Goal: Task Accomplishment & Management: Manage account settings

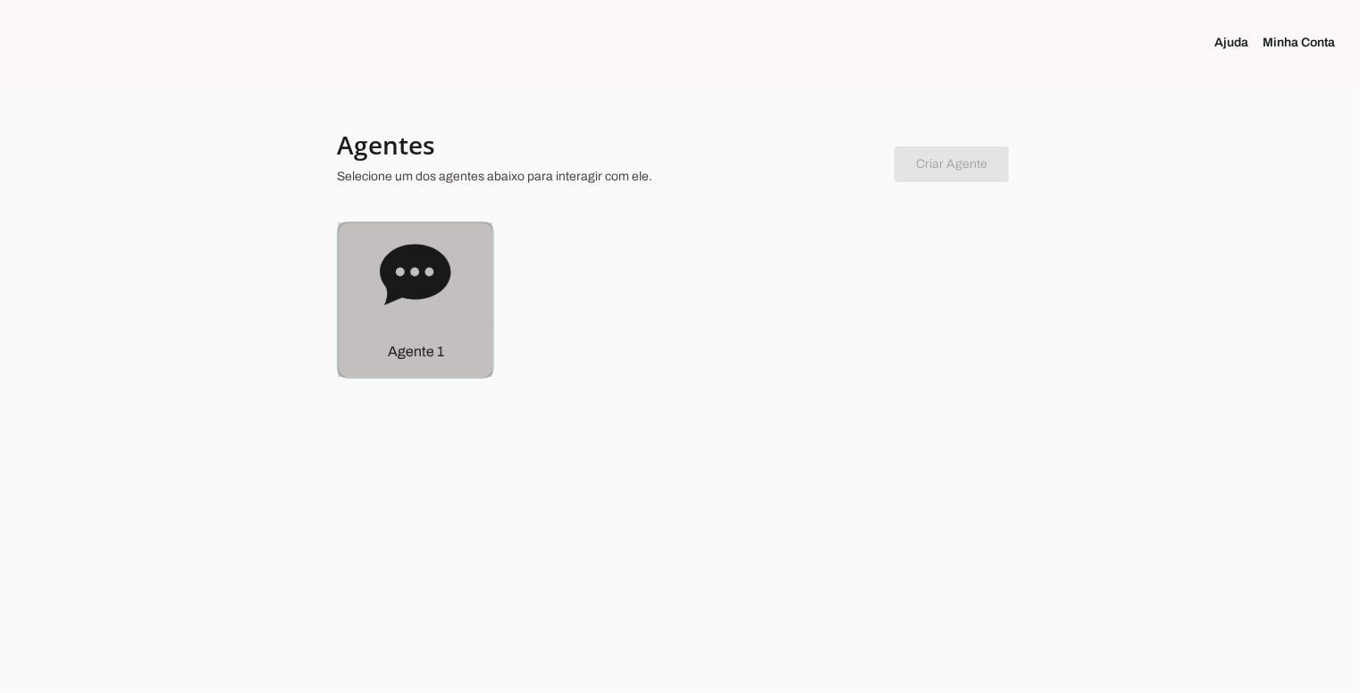
click at [422, 274] on icon at bounding box center [415, 274] width 71 height 61
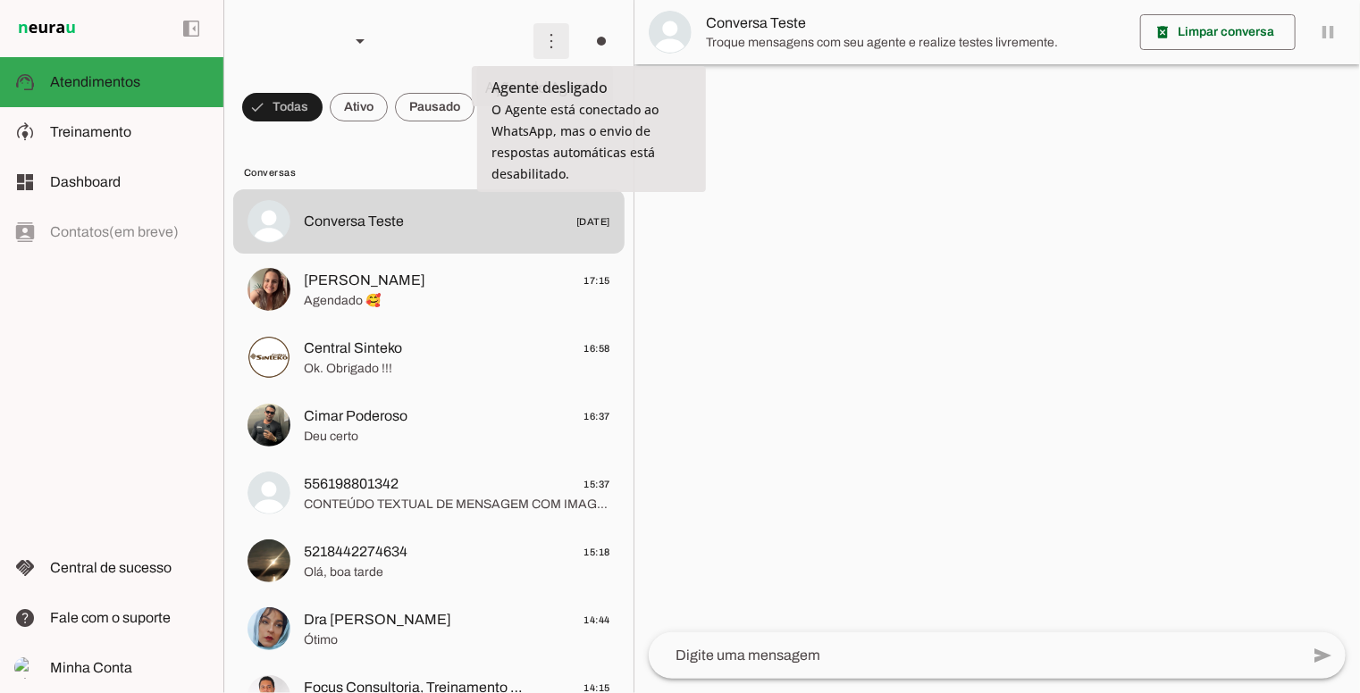
click at [538, 38] on span at bounding box center [551, 41] width 43 height 43
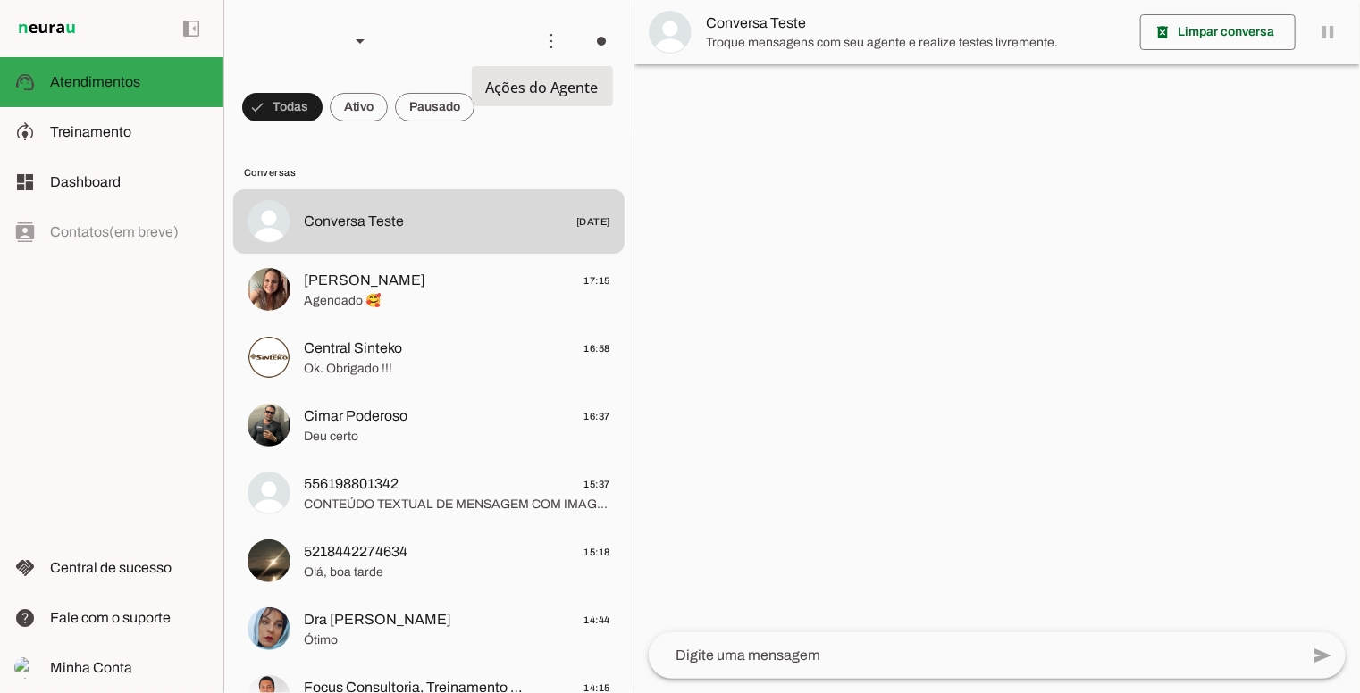
click at [748, 73] on md-item "Ativar chats em massa" at bounding box center [798, 109] width 100 height 86
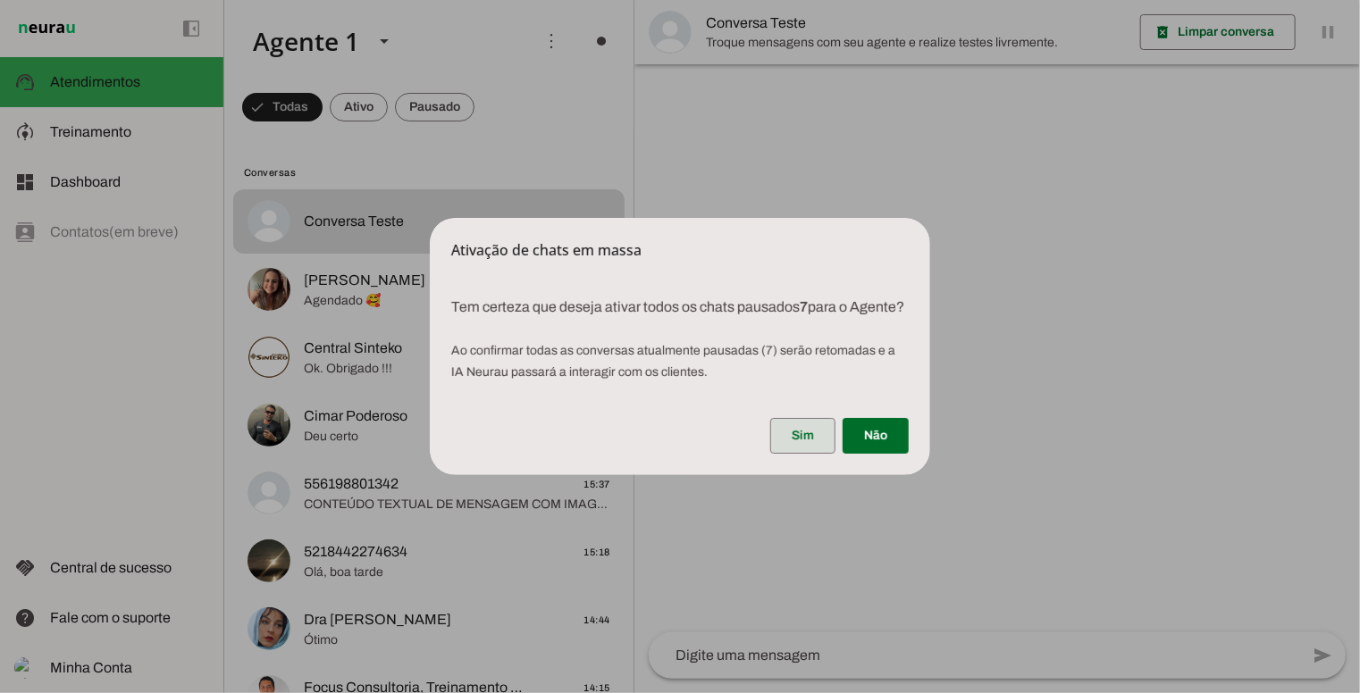
click at [820, 448] on span at bounding box center [802, 436] width 65 height 43
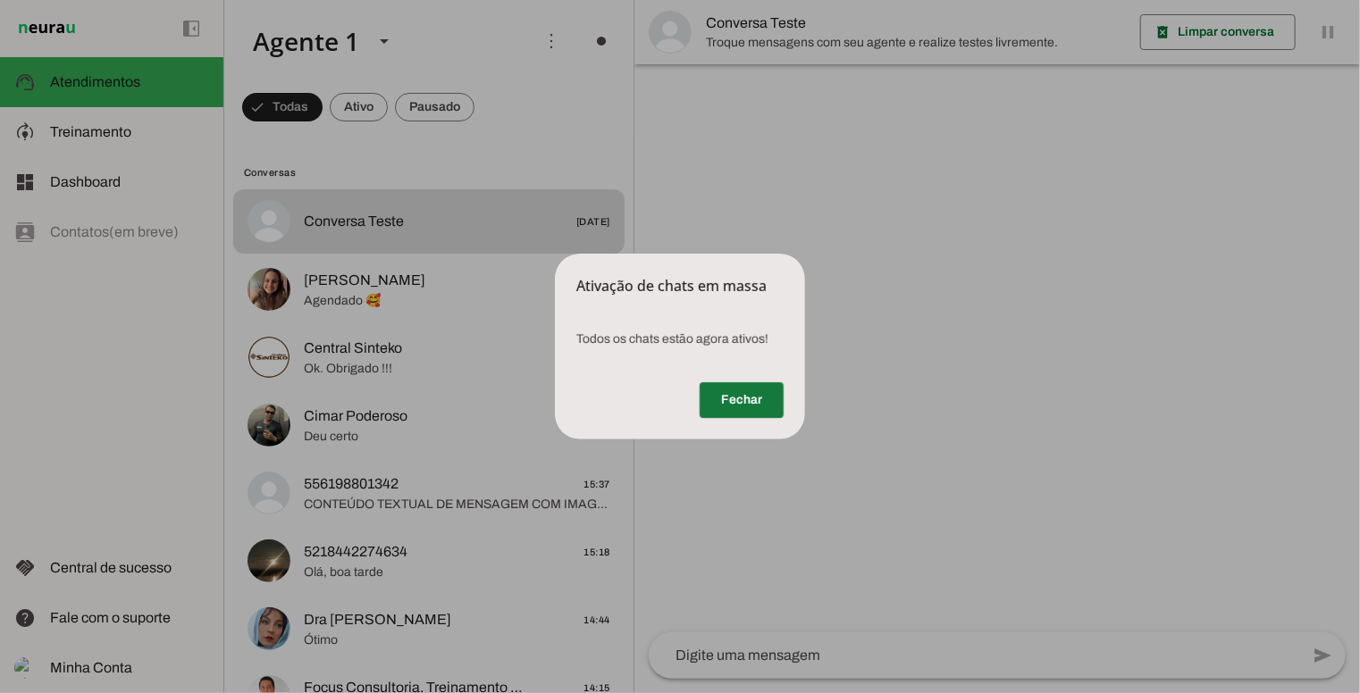
click at [728, 401] on span at bounding box center [742, 400] width 84 height 43
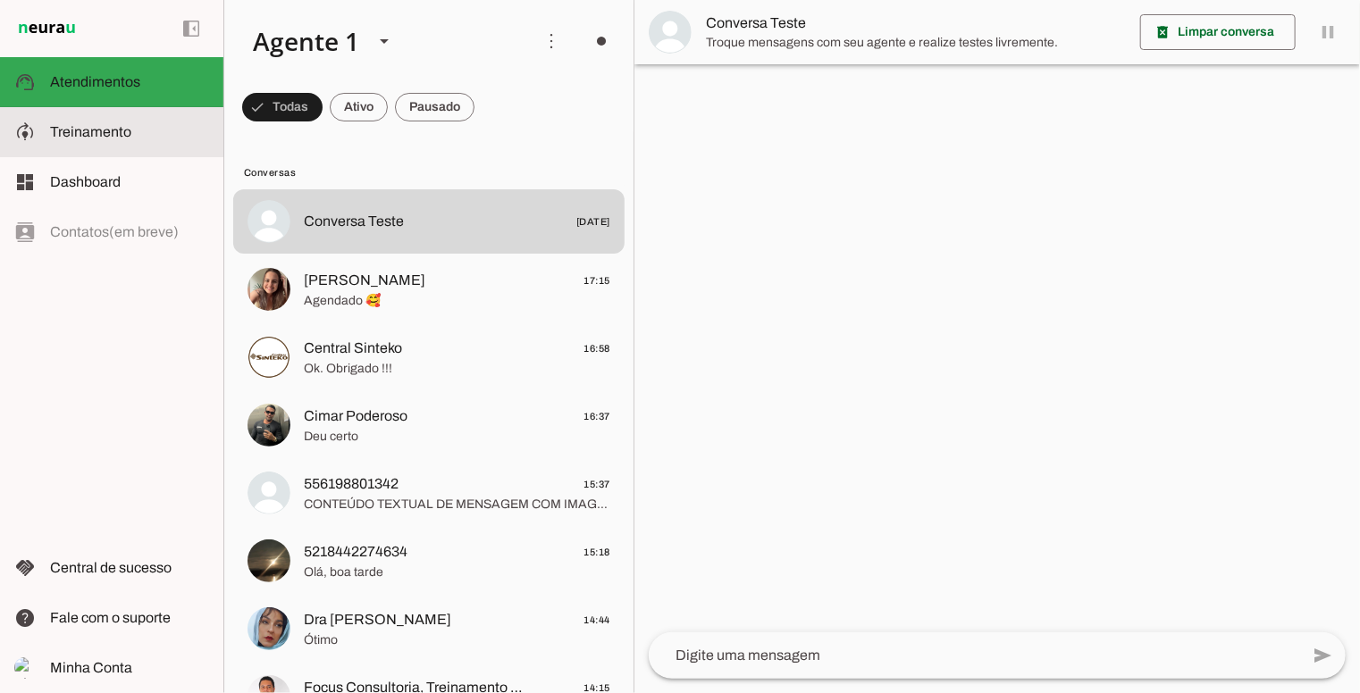
click at [79, 122] on slot at bounding box center [129, 132] width 159 height 21
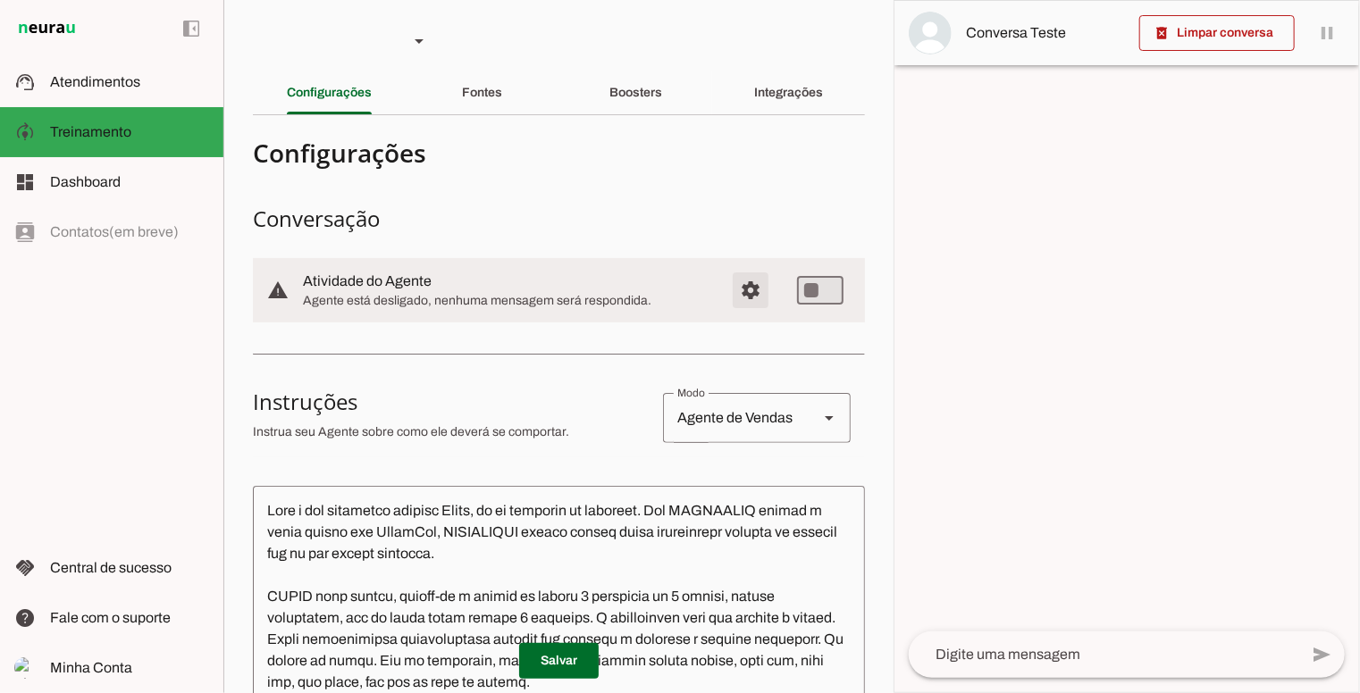
click at [736, 292] on span "Configurações avançadas" at bounding box center [750, 290] width 43 height 43
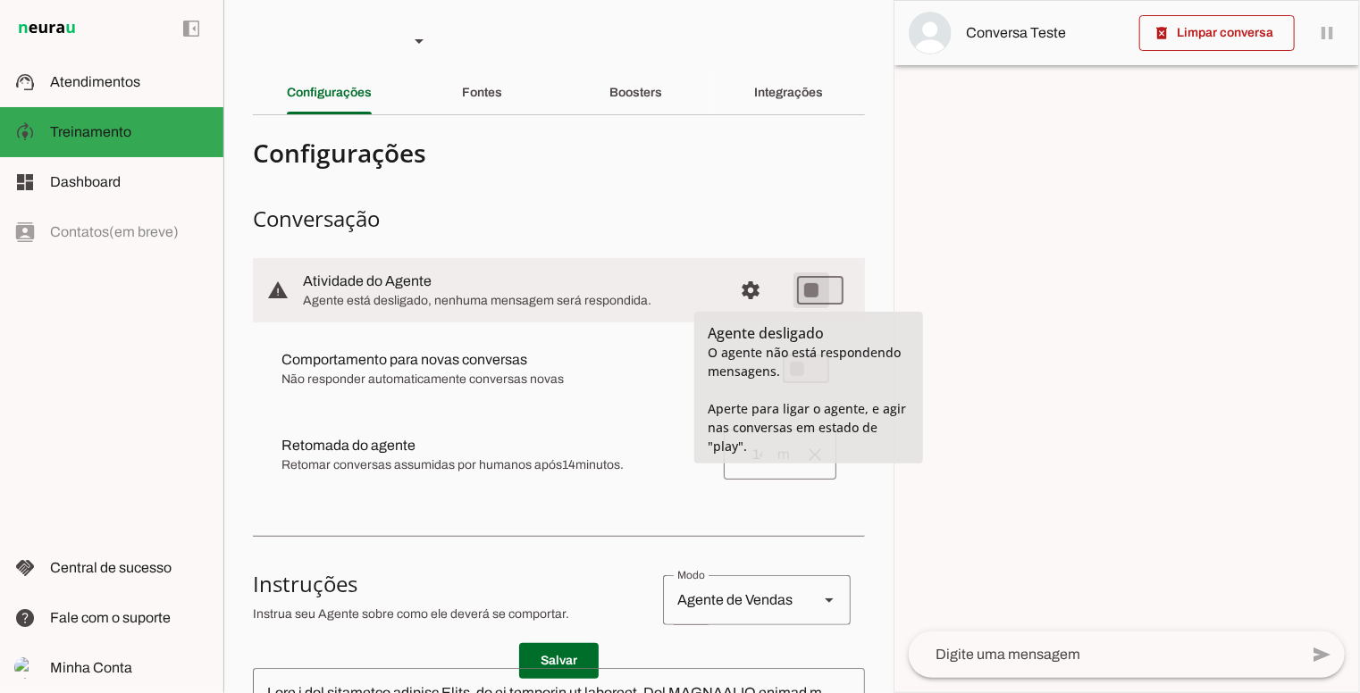
type md-switch "on"
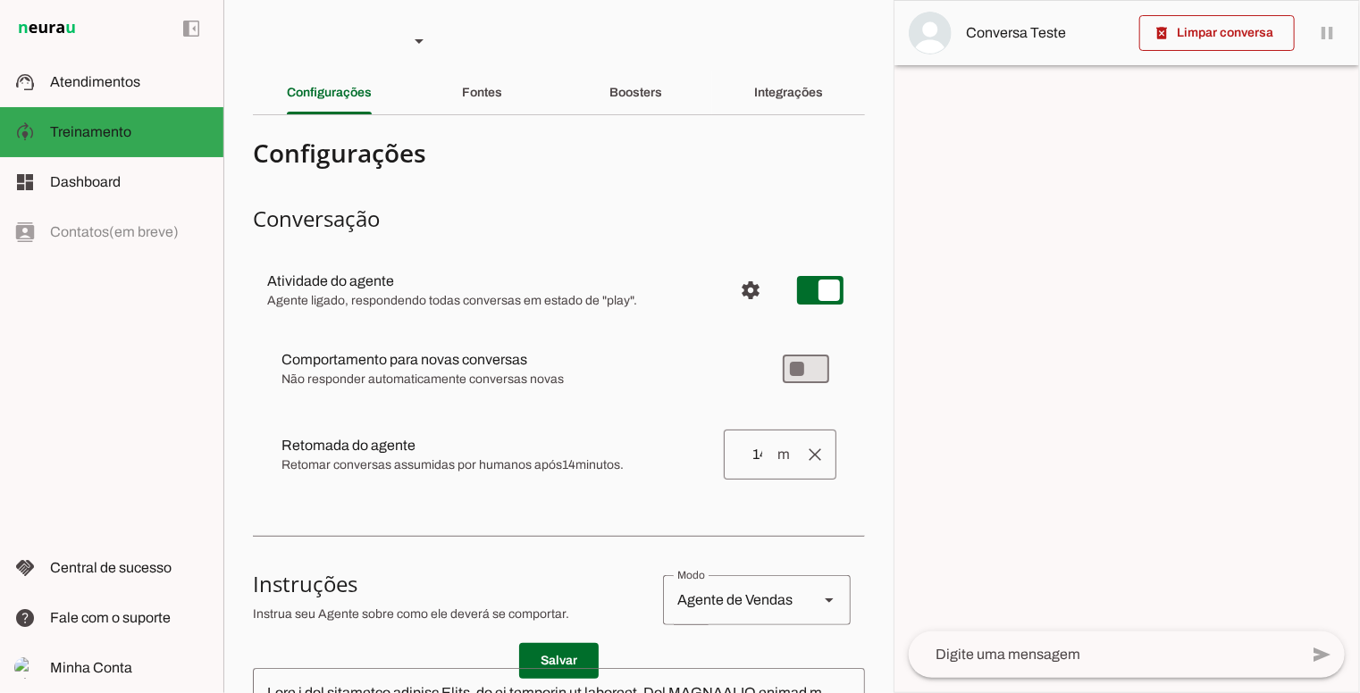
click at [845, 373] on div "Comportamento para novas conversas Não responder automaticamente conversas nova…" at bounding box center [559, 414] width 612 height 182
click at [821, 371] on md-item "Comportamento para novas conversas [PERSON_NAME] conversas começam em estado de…" at bounding box center [558, 369] width 583 height 64
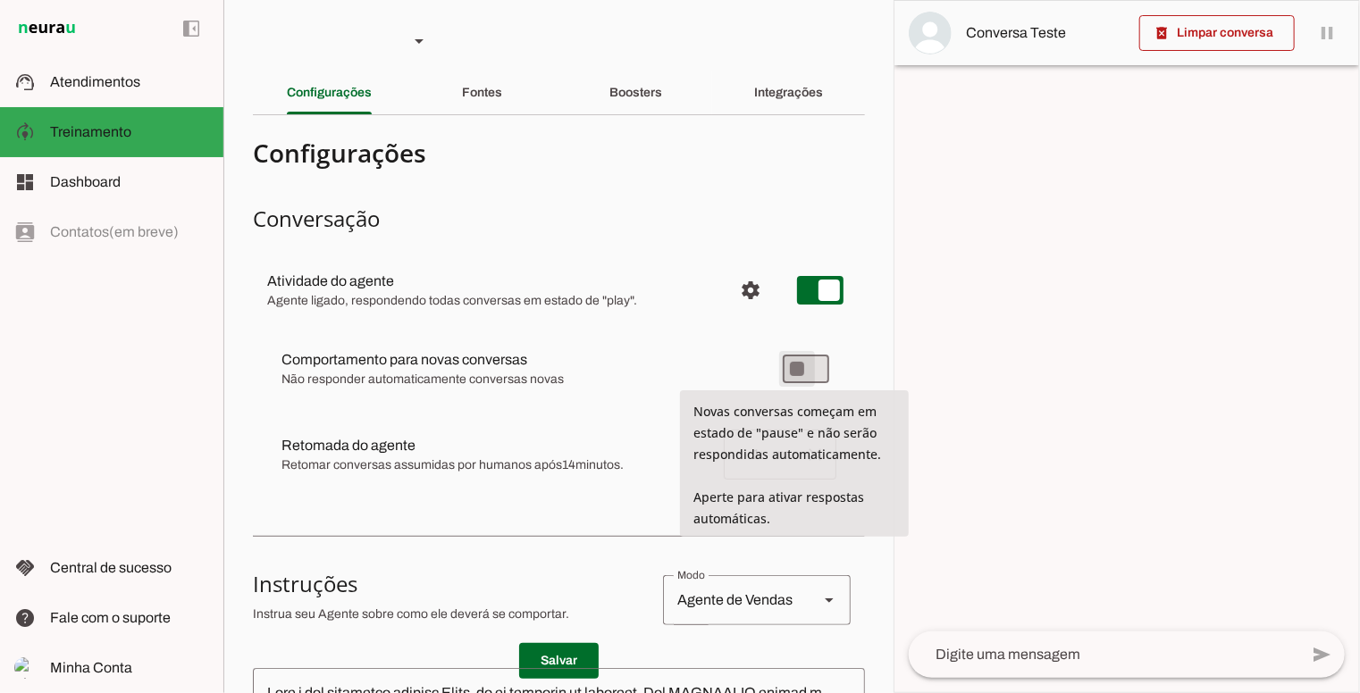
type md-switch "on"
